Goal: Information Seeking & Learning: Learn about a topic

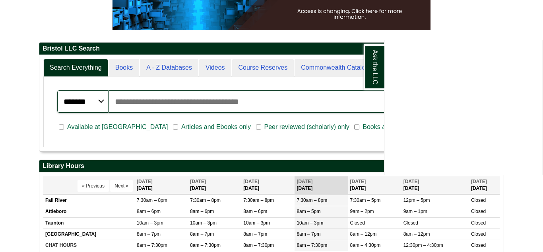
scroll to position [527, 0]
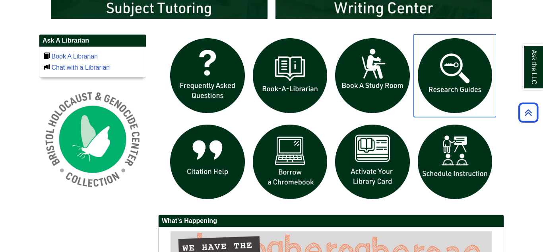
click at [464, 81] on img "slideshow" at bounding box center [455, 75] width 83 height 83
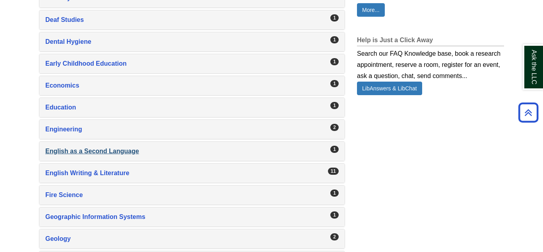
scroll to position [588, 0]
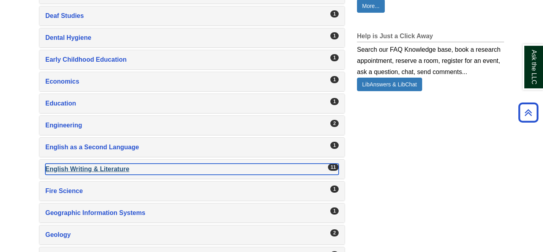
click at [116, 169] on div "English Writing & Literature , 11 guides" at bounding box center [191, 168] width 293 height 11
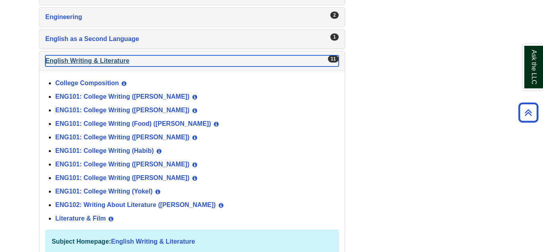
scroll to position [700, 0]
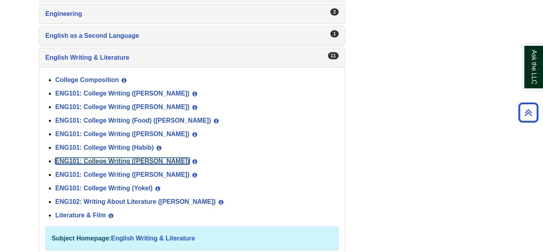
click at [114, 162] on link "ENG101: College Writing (Norris)" at bounding box center [122, 160] width 134 height 7
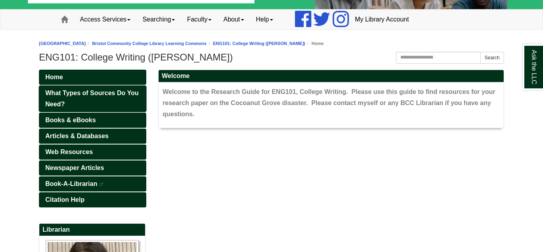
scroll to position [49, 0]
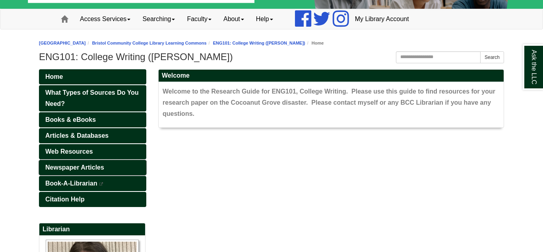
click at [74, 166] on span "Newspaper Articles" at bounding box center [74, 167] width 59 height 7
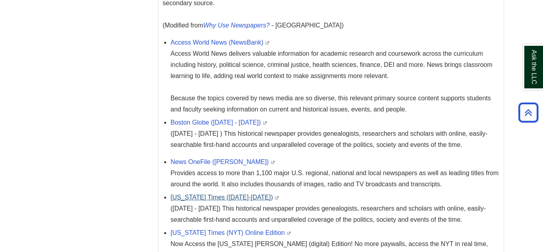
scroll to position [267, 0]
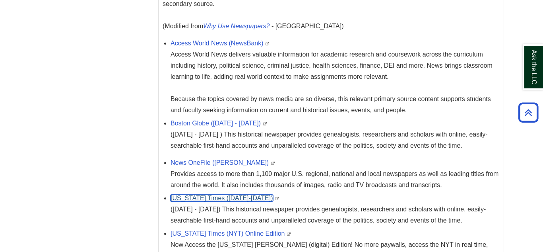
click at [185, 200] on link "New York Times (1851-2021)" at bounding box center [222, 197] width 103 height 7
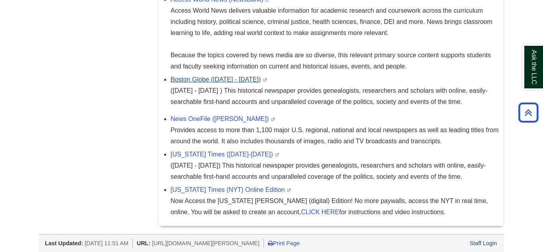
scroll to position [314, 0]
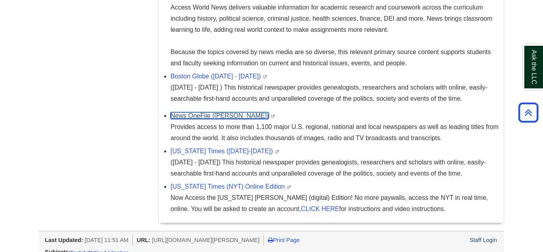
click at [195, 116] on link "News OneFile (Gale)" at bounding box center [220, 115] width 98 height 7
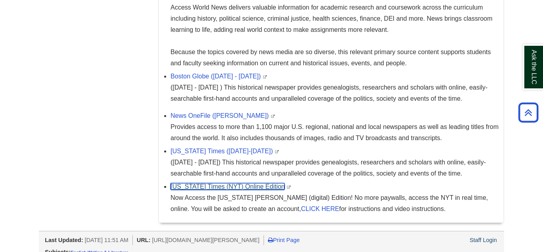
click at [215, 186] on link "New York Times (NYT) Online Edition" at bounding box center [228, 186] width 114 height 7
click at [188, 189] on link "New York Times (NYT) Online Edition" at bounding box center [228, 186] width 114 height 7
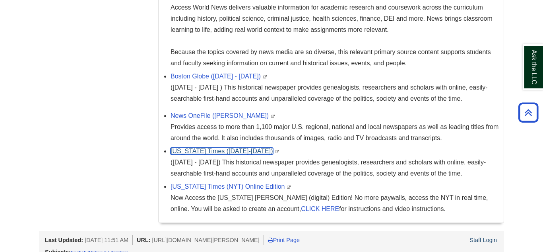
click at [220, 154] on link "New York Times (1851-2021)" at bounding box center [222, 150] width 103 height 7
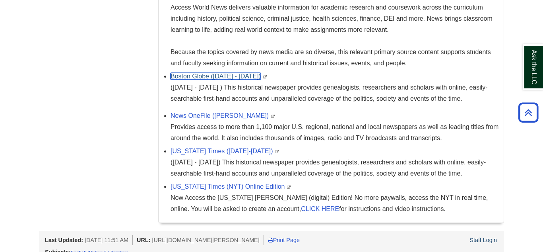
click at [212, 76] on link "Boston Globe (1872 - 1984)" at bounding box center [216, 76] width 90 height 7
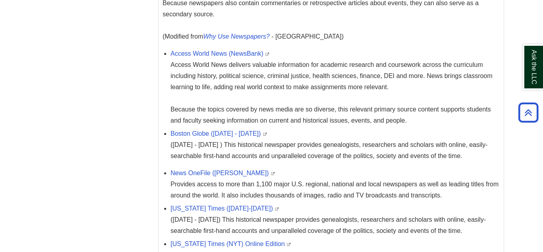
scroll to position [256, 0]
click at [217, 55] on link "Access World News (NewsBank)" at bounding box center [217, 53] width 93 height 7
